Goal: Check status: Check status

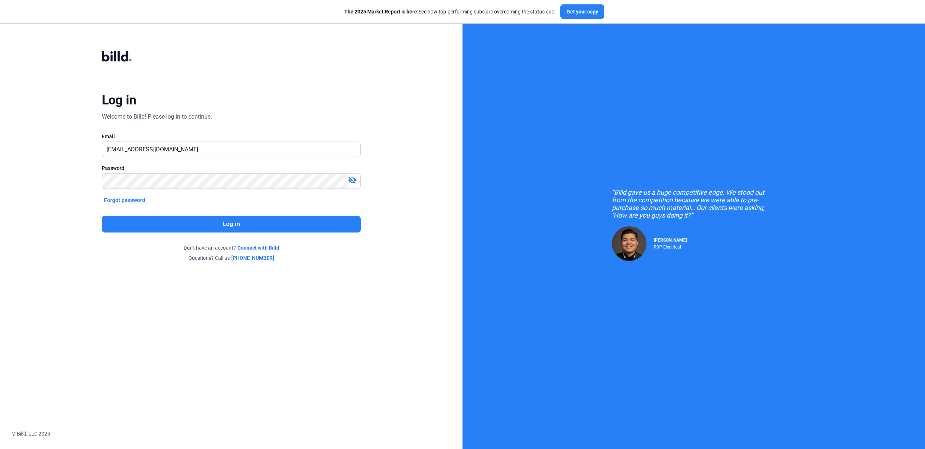
click at [242, 227] on button "Log in" at bounding box center [231, 224] width 259 height 17
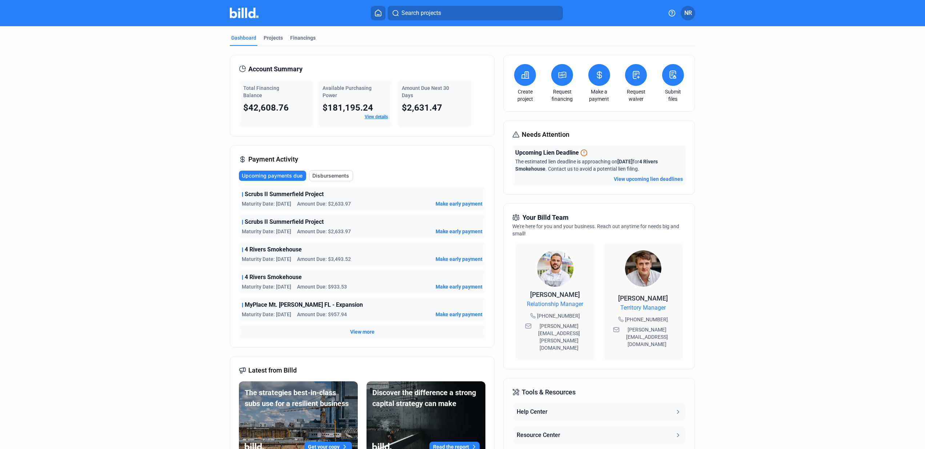
click at [359, 332] on span "View more" at bounding box center [362, 331] width 24 height 7
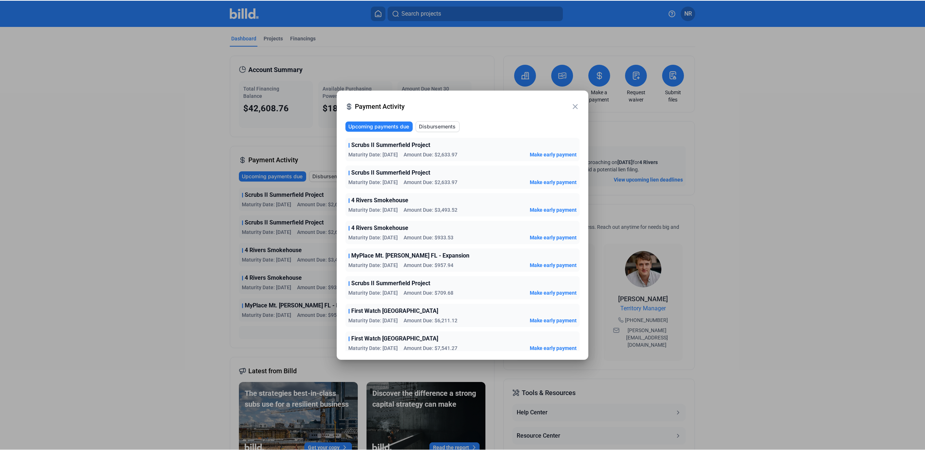
scroll to position [59, 0]
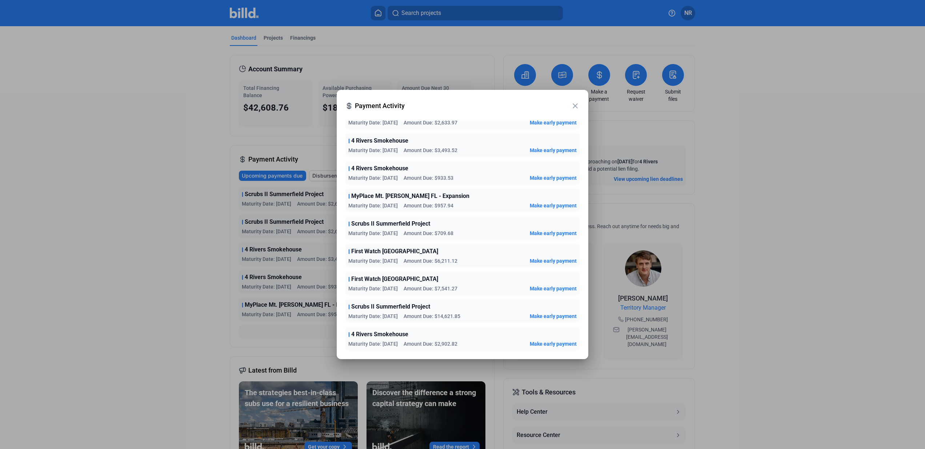
click at [440, 311] on div "Scrubs II Summerfield Project Maturity Date: [DATE] Amount Due: $14,621.85 Make…" at bounding box center [462, 310] width 234 height 23
click at [408, 316] on span "Amount Due: $14,621.85" at bounding box center [432, 315] width 57 height 7
click at [299, 337] on div at bounding box center [462, 224] width 925 height 449
click at [194, 178] on div at bounding box center [462, 224] width 925 height 449
click at [577, 105] on mat-icon "close" at bounding box center [575, 105] width 9 height 9
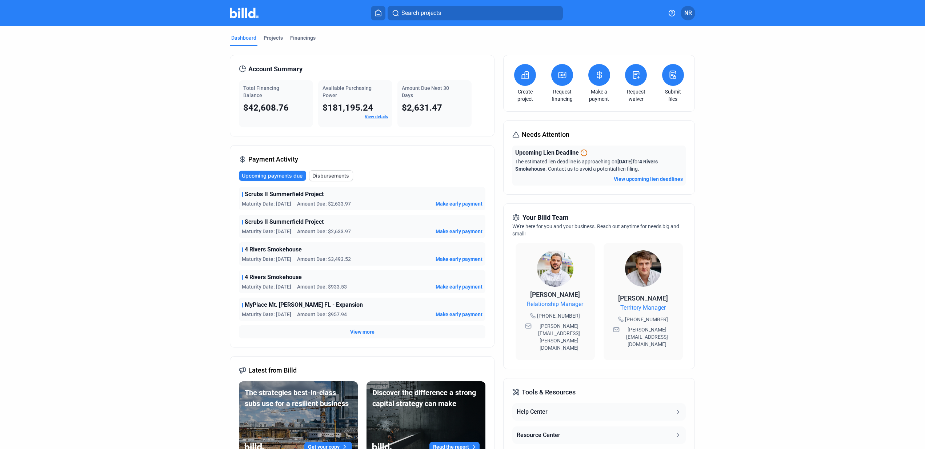
click at [343, 176] on span "Disbursements" at bounding box center [330, 175] width 37 height 7
